Goal: Information Seeking & Learning: Learn about a topic

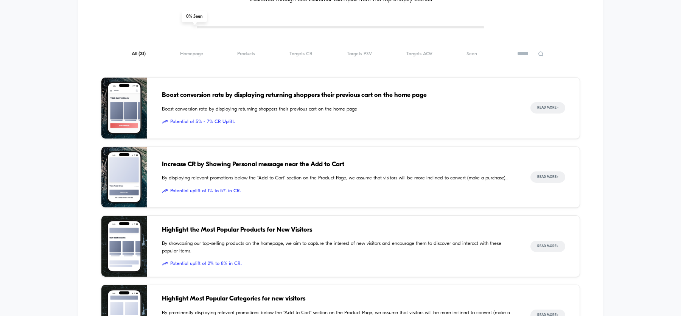
scroll to position [417, 0]
click at [188, 54] on span "Homepage ( 31 )" at bounding box center [191, 54] width 23 height 6
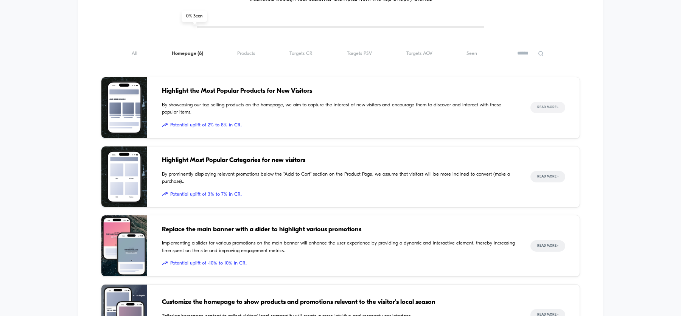
click at [551, 105] on button "Read More >" at bounding box center [547, 107] width 35 height 11
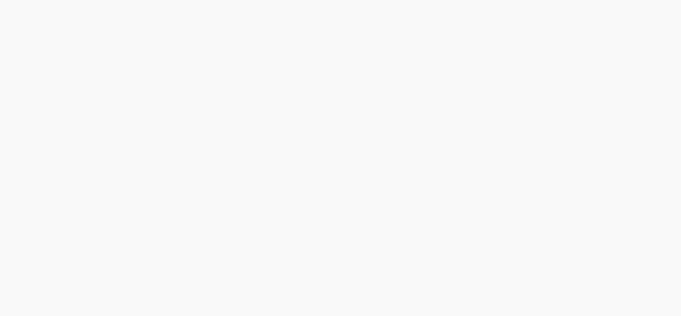
scroll to position [128, 0]
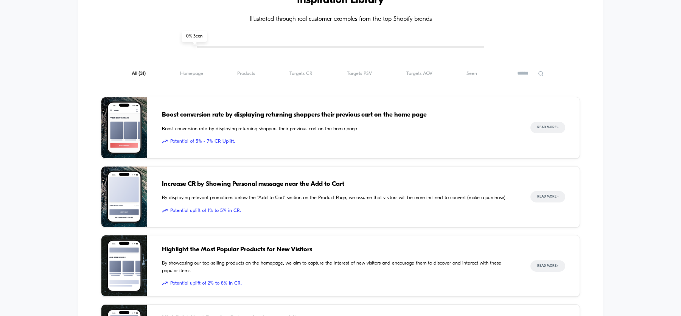
scroll to position [397, 0]
click at [191, 70] on span "Homepage ( 31 )" at bounding box center [191, 73] width 23 height 6
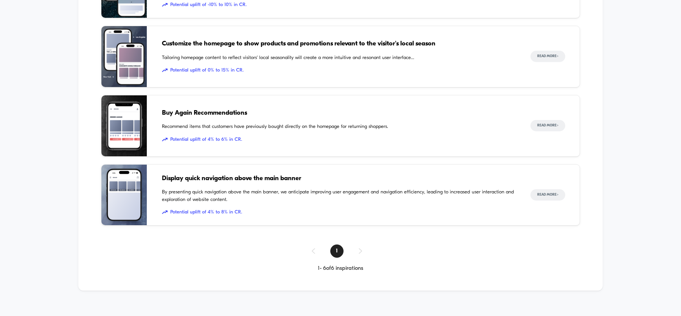
scroll to position [674, 0]
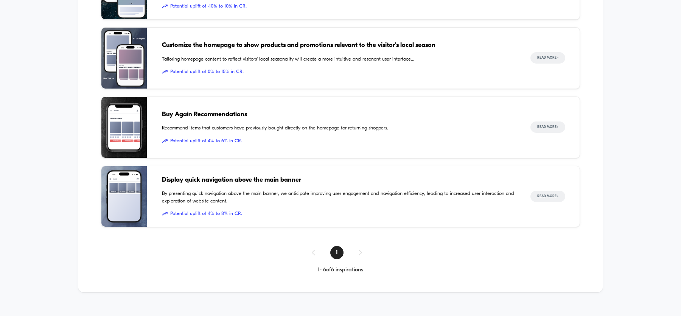
click at [347, 141] on span "Potential uplift of 4% to 6% in CR." at bounding box center [338, 141] width 353 height 8
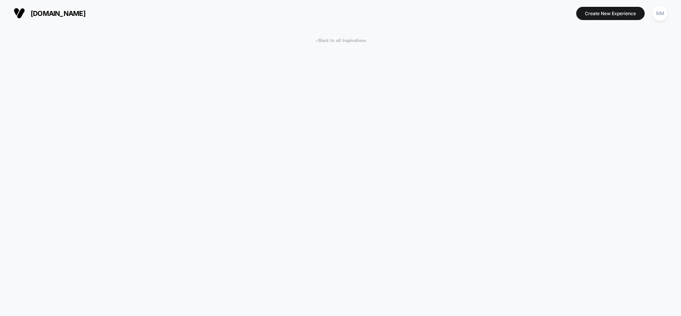
click at [338, 39] on span "< Back to all Inspirations" at bounding box center [340, 41] width 50 height 6
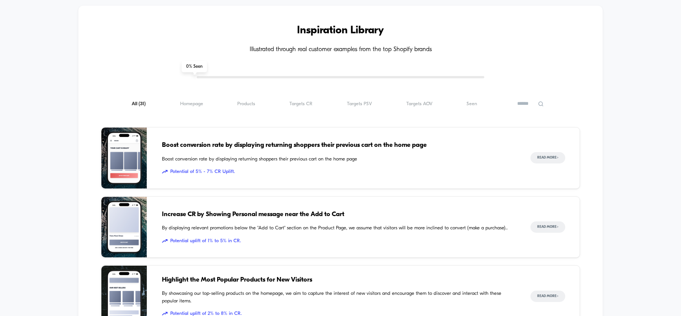
scroll to position [371, 0]
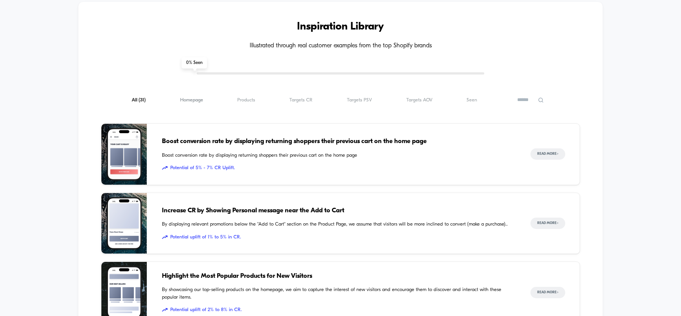
click at [191, 98] on span "Homepage ( 31 )" at bounding box center [191, 100] width 23 height 6
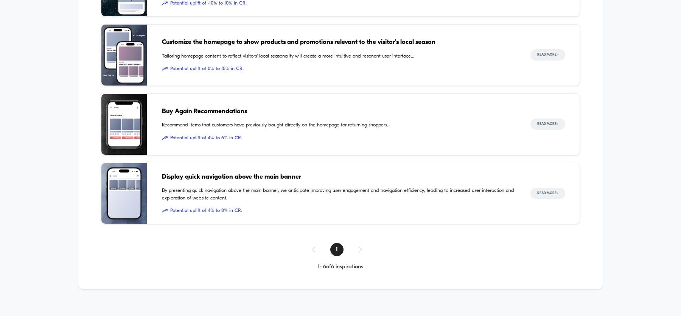
scroll to position [681, 0]
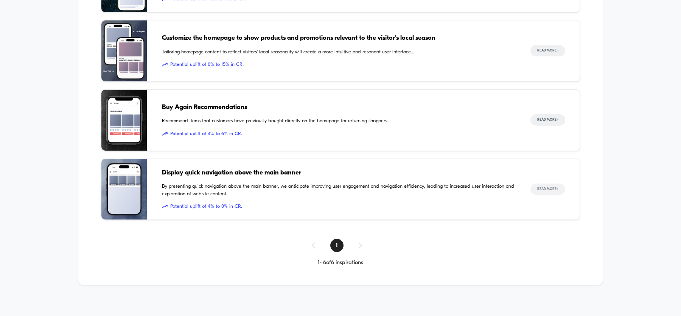
click at [550, 186] on button "Read More >" at bounding box center [547, 188] width 35 height 11
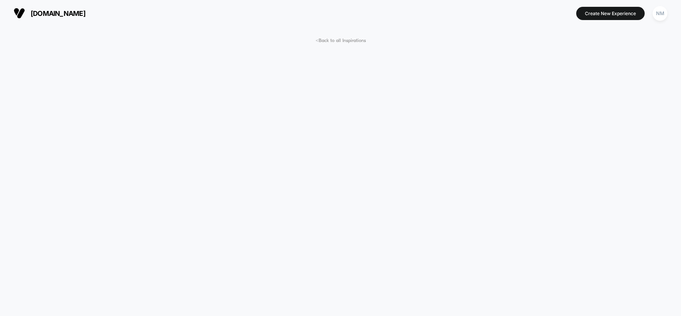
click at [341, 42] on span "< Back to all Inspirations" at bounding box center [340, 41] width 50 height 6
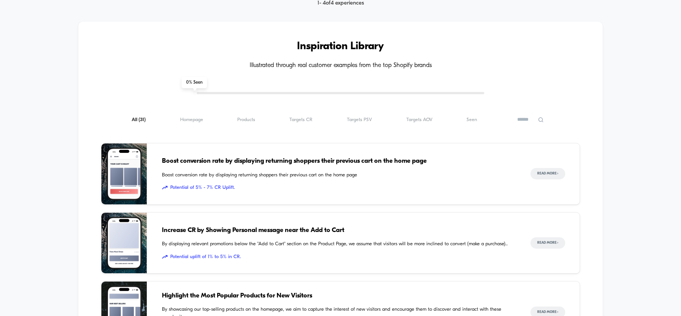
scroll to position [371, 0]
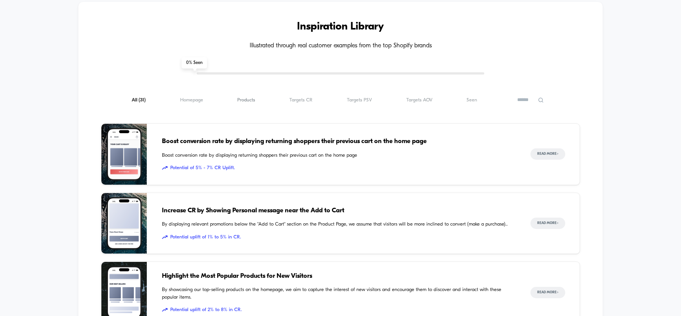
click at [251, 97] on span "Products ( 31 )" at bounding box center [246, 100] width 18 height 6
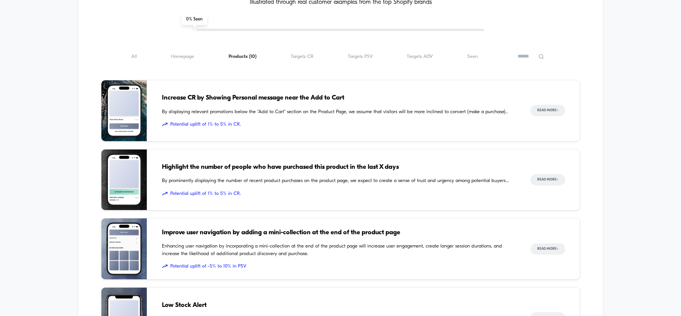
scroll to position [416, 0]
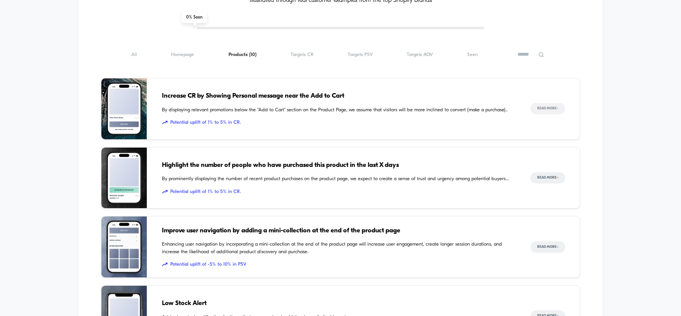
click at [541, 108] on button "Read More >" at bounding box center [547, 108] width 35 height 11
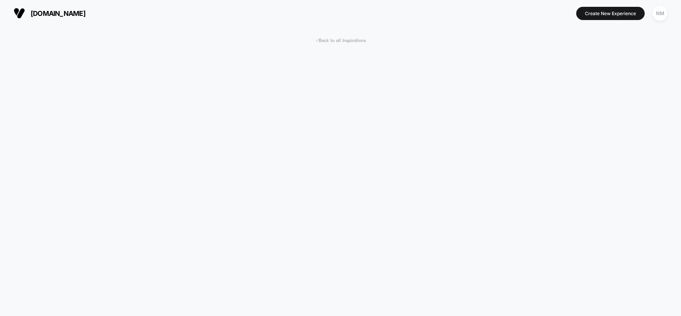
click at [342, 39] on span "< Back to all Inspirations" at bounding box center [340, 41] width 50 height 6
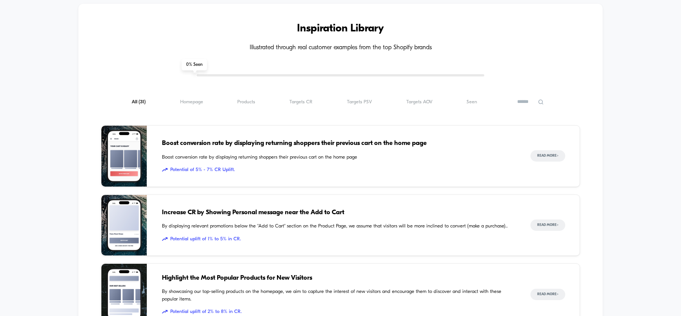
scroll to position [371, 0]
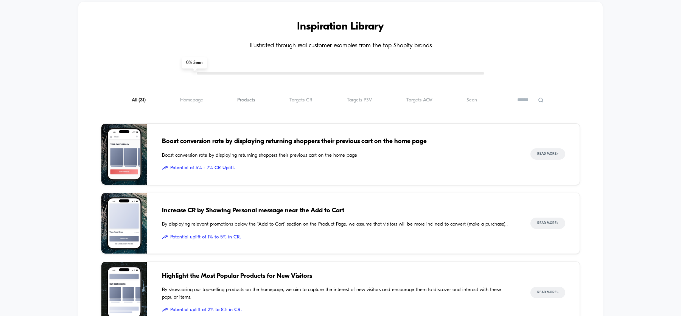
click at [253, 97] on span "Products ( 31 )" at bounding box center [246, 100] width 18 height 6
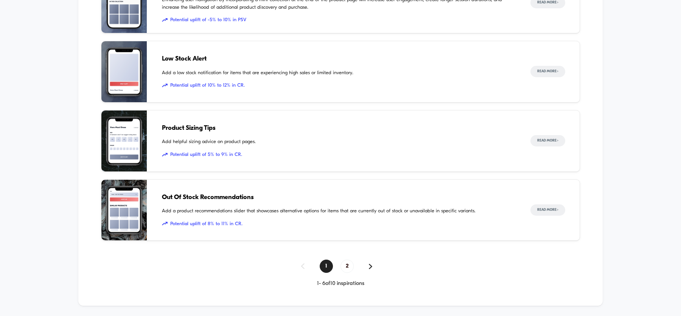
scroll to position [681, 0]
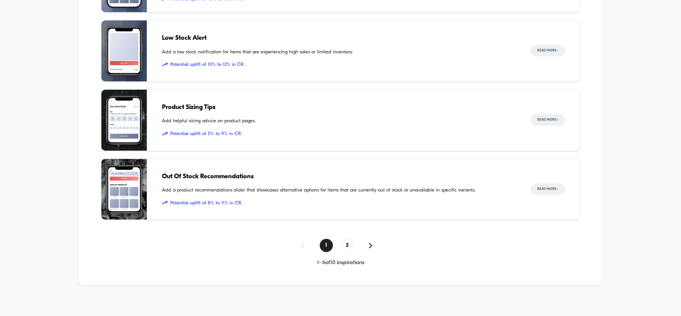
click at [368, 241] on div "1 2" at bounding box center [340, 245] width 479 height 13
click at [369, 243] on img at bounding box center [370, 245] width 3 height 5
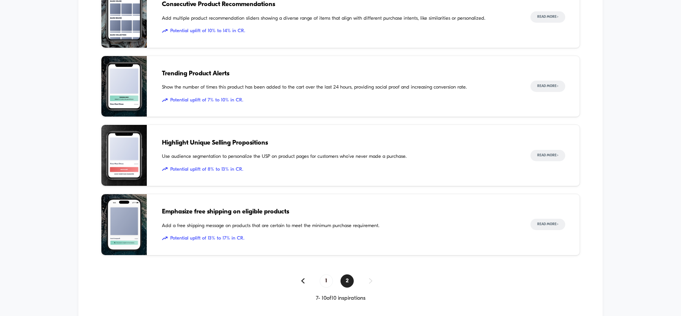
scroll to position [511, 0]
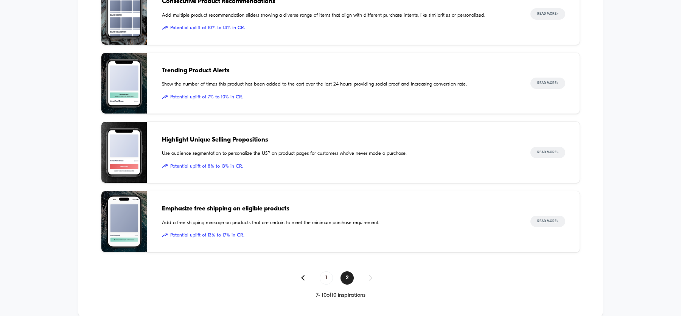
click at [278, 155] on span "Use audience segmentation to personalize the USP on product pages for customers…" at bounding box center [338, 154] width 353 height 8
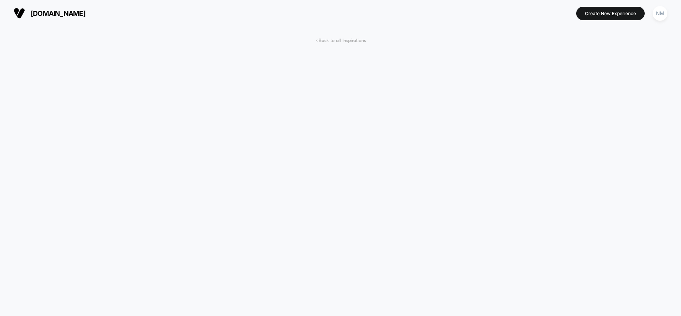
click at [328, 42] on span "< Back to all Inspirations" at bounding box center [340, 41] width 50 height 6
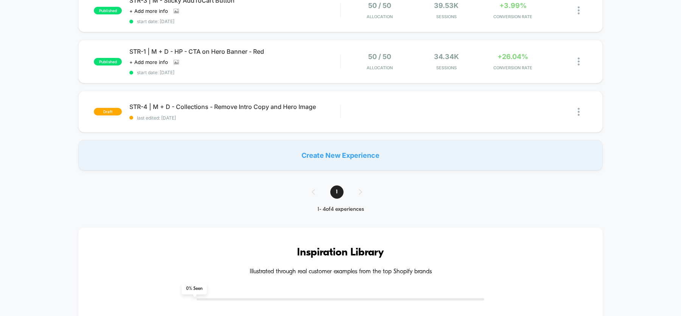
scroll to position [351, 0]
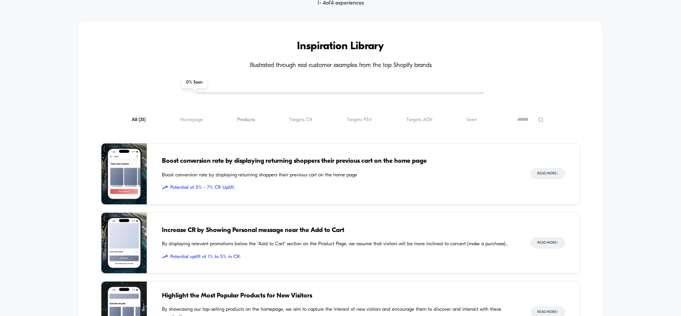
click at [248, 117] on span "Products ( 31 )" at bounding box center [246, 120] width 18 height 6
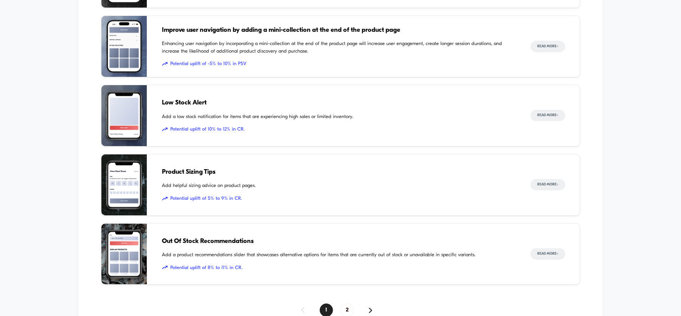
scroll to position [681, 0]
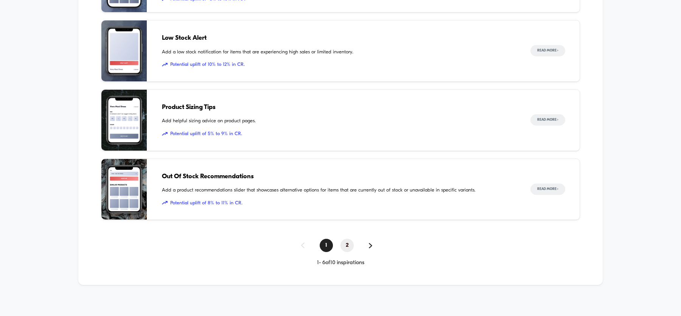
click at [345, 243] on span "2" at bounding box center [346, 245] width 13 height 13
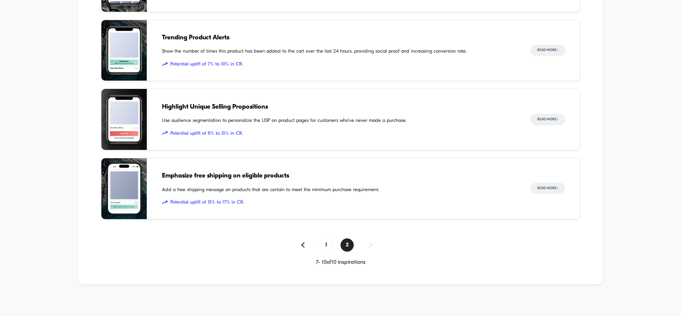
click at [263, 171] on span "Emphasize free shipping on eligible products" at bounding box center [338, 176] width 353 height 10
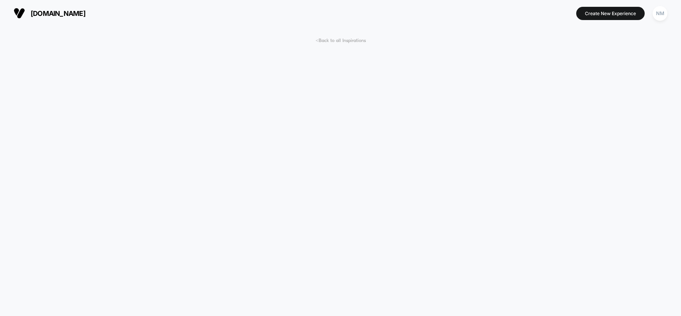
click at [334, 42] on span "< Back to all Inspirations" at bounding box center [340, 41] width 50 height 6
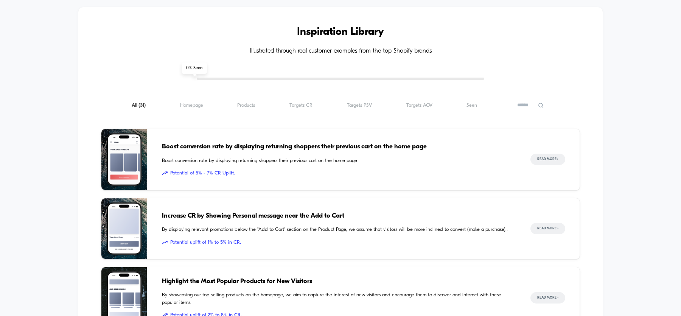
scroll to position [364, 0]
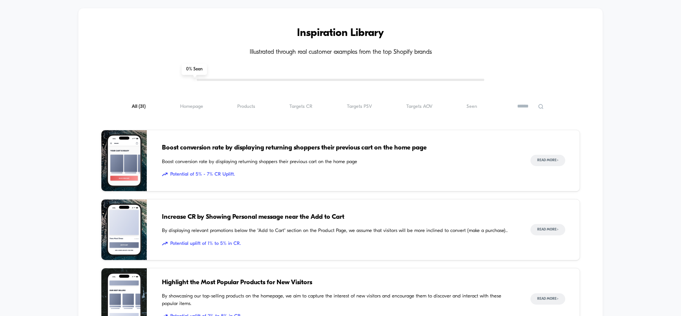
click at [304, 102] on div "All ( 31 ) Homepage ( 31 ) Products ( 31 ) Targets CR ( 31 ) Targets PSV ( 31 )…" at bounding box center [340, 106] width 479 height 9
click at [305, 107] on div "All ( 31 ) Homepage ( 31 ) Products ( 31 ) Targets CR ( 31 ) Targets PSV ( 31 )…" at bounding box center [340, 106] width 479 height 9
click at [304, 104] on span "Targets CR ( 31 )" at bounding box center [300, 107] width 23 height 6
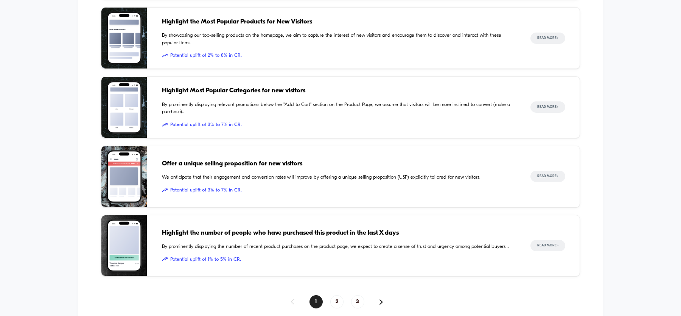
scroll to position [627, 0]
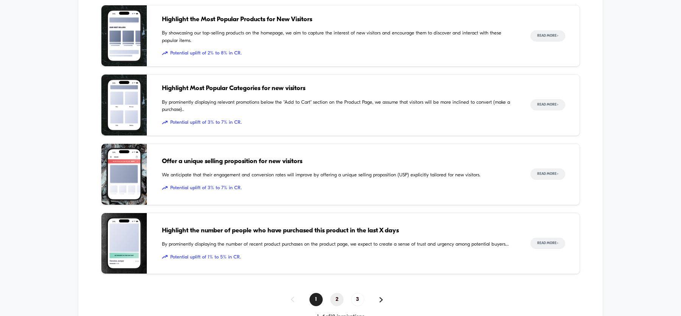
click at [338, 295] on span "2" at bounding box center [336, 299] width 13 height 13
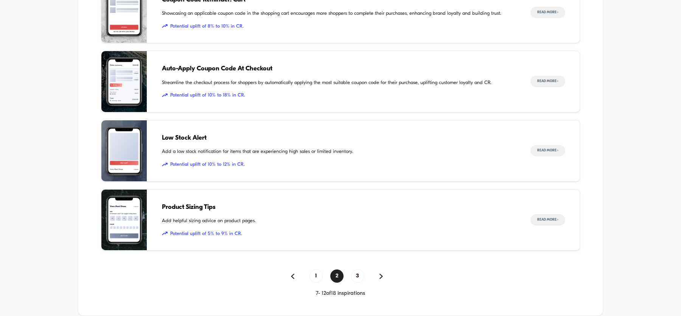
scroll to position [681, 0]
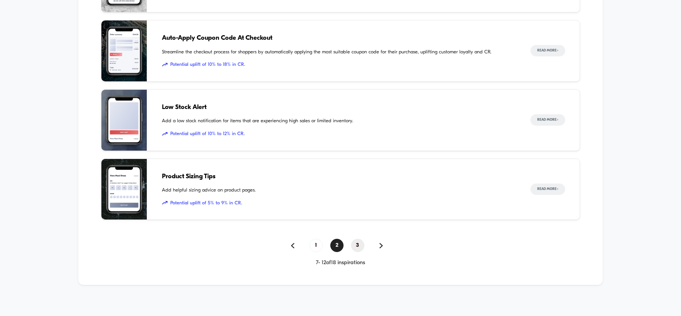
click at [355, 239] on span "3" at bounding box center [357, 245] width 13 height 13
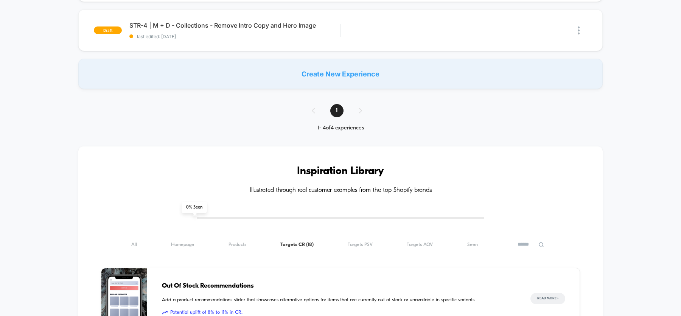
scroll to position [267, 0]
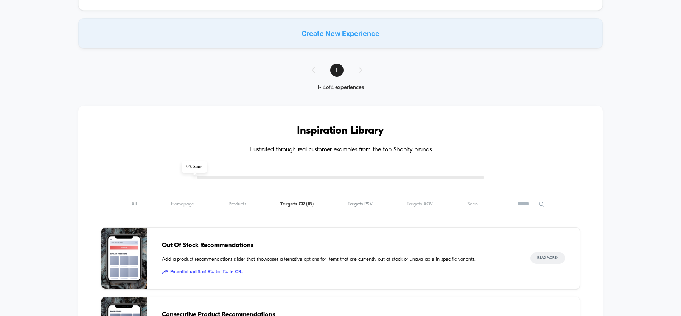
click at [355, 203] on span "Targets PSV ( 18 )" at bounding box center [360, 204] width 25 height 6
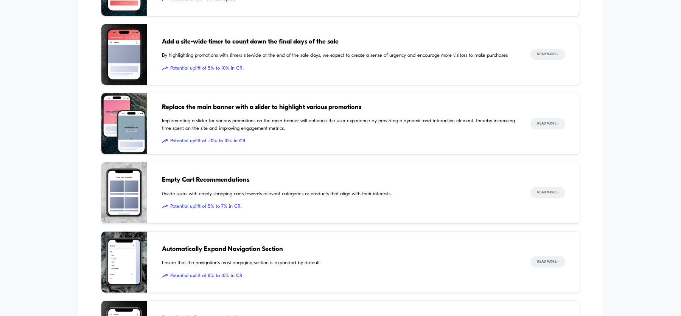
scroll to position [543, 0]
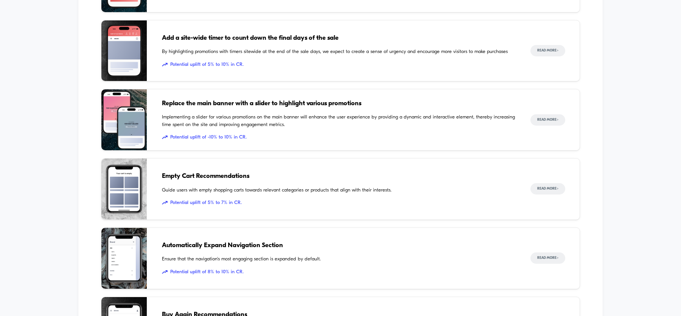
click at [286, 190] on span "Guide users with empty shopping carts towards relevant categories or products t…" at bounding box center [338, 190] width 353 height 8
